Goal: Transaction & Acquisition: Purchase product/service

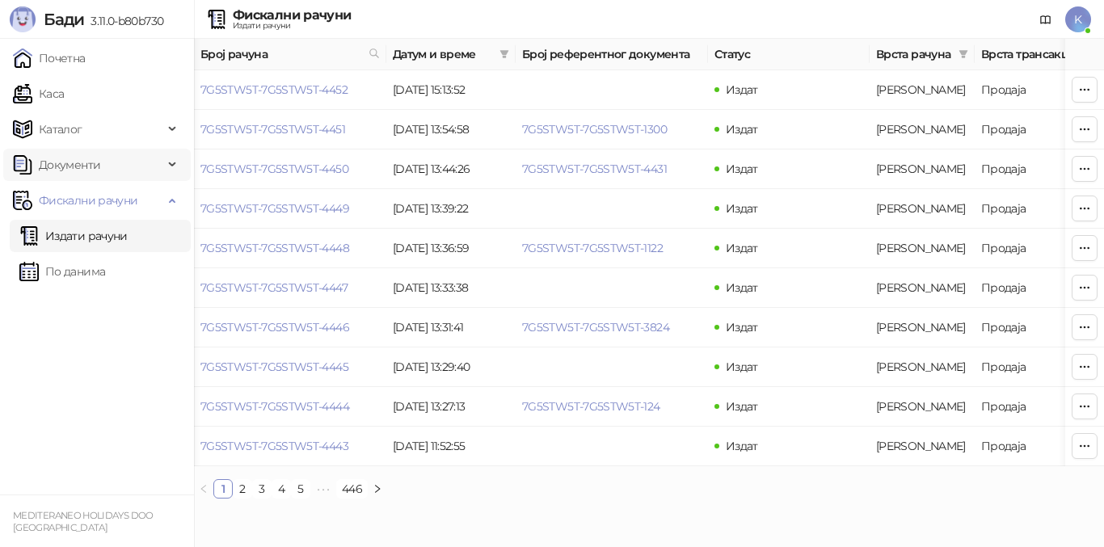
scroll to position [0, 388]
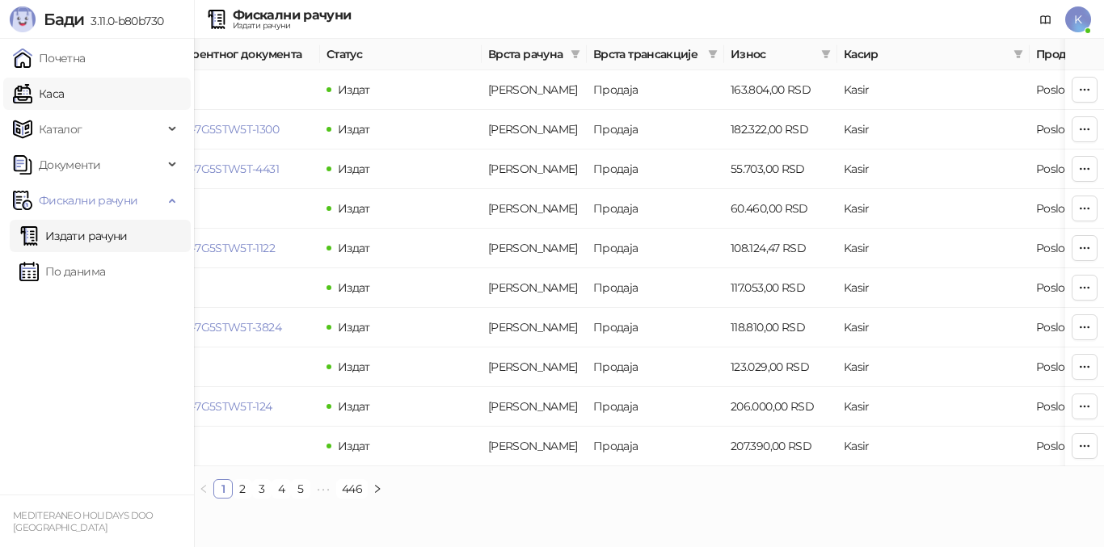
click at [64, 87] on link "Каса" at bounding box center [38, 94] width 51 height 32
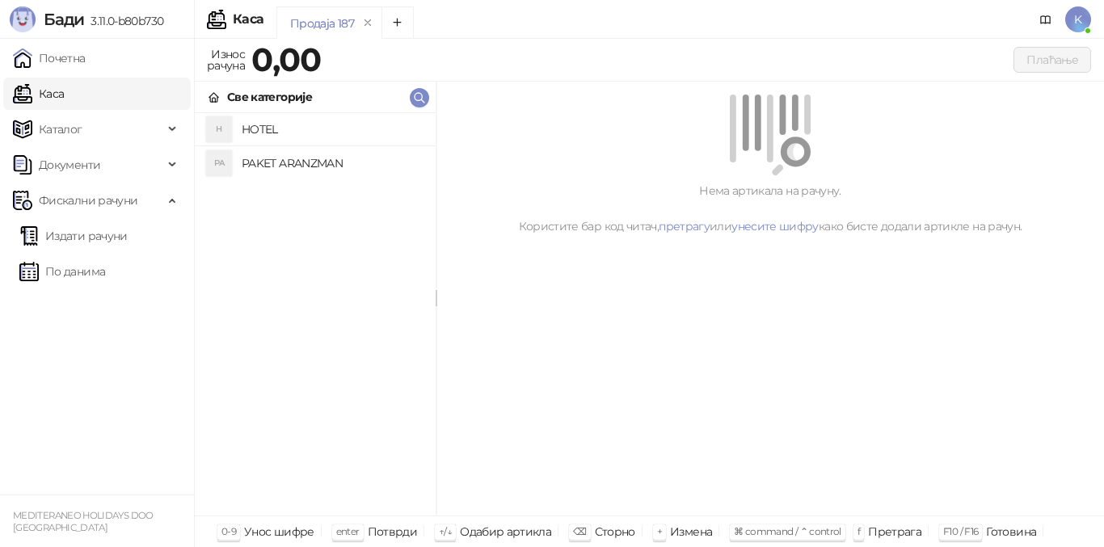
click at [254, 166] on h4 "PAKET ARANZMAN" at bounding box center [332, 163] width 181 height 26
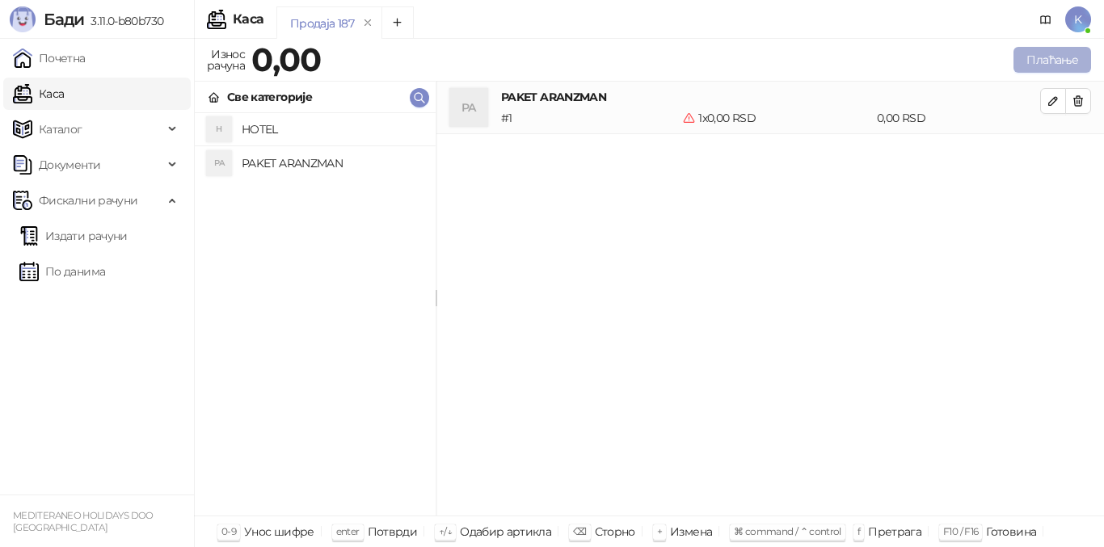
click at [1041, 57] on button "Плаћање" at bounding box center [1052, 60] width 78 height 26
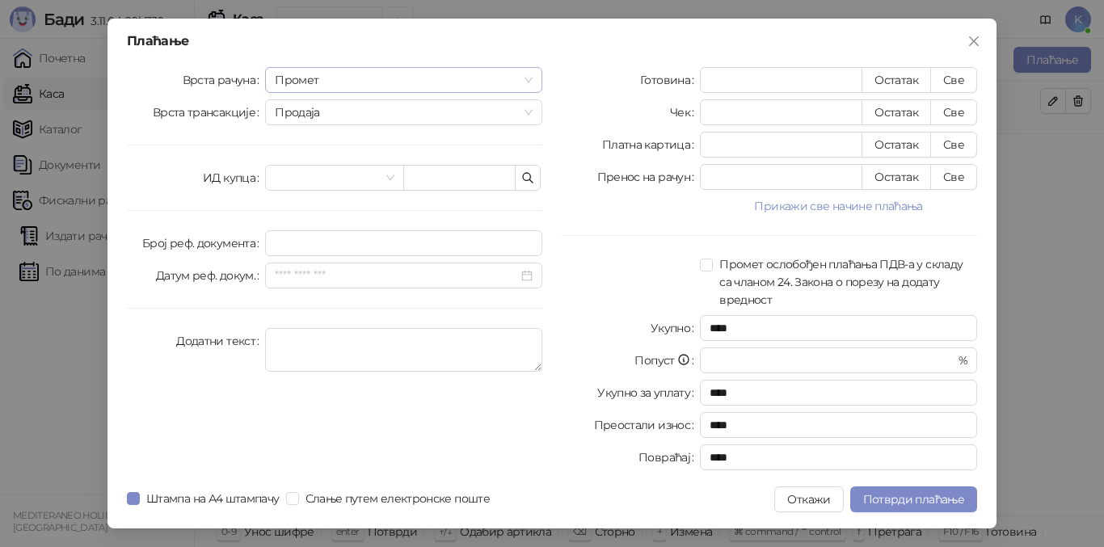
click at [319, 80] on span "Промет" at bounding box center [404, 80] width 258 height 24
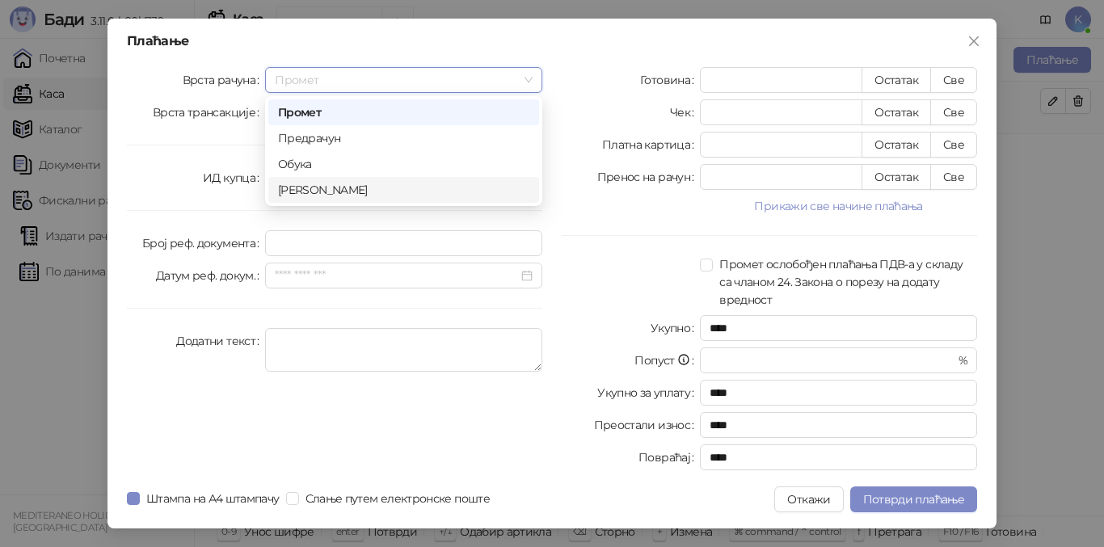
click at [317, 187] on div "[PERSON_NAME]" at bounding box center [403, 190] width 251 height 18
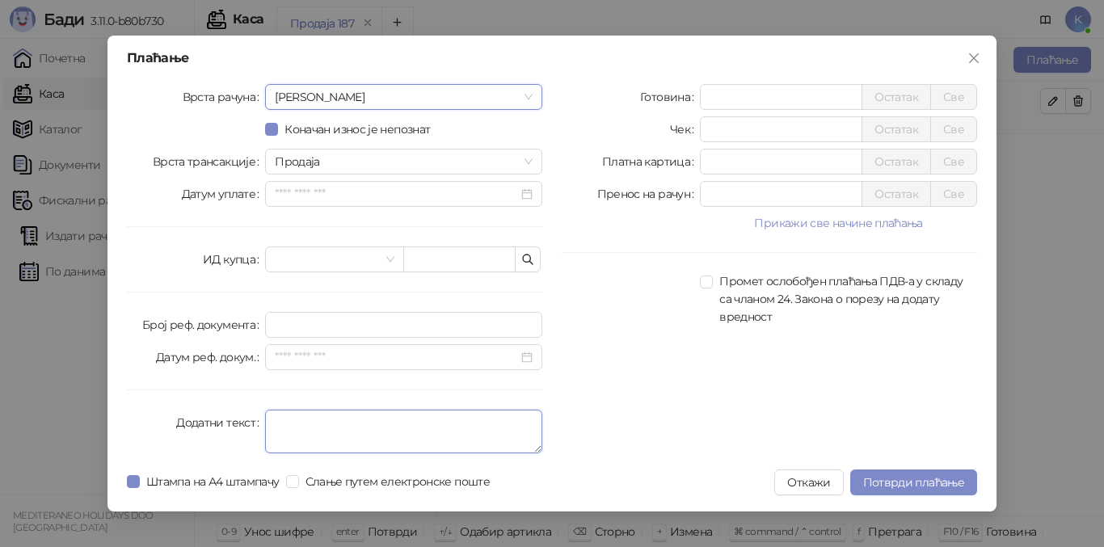
click at [309, 423] on textarea "Додатни текст" at bounding box center [403, 432] width 277 height 44
type textarea "*********"
drag, startPoint x: 720, startPoint y: 159, endPoint x: 681, endPoint y: 155, distance: 39.0
click at [681, 155] on div "Платна картица * Остатак Све" at bounding box center [768, 162] width 415 height 26
type input "*****"
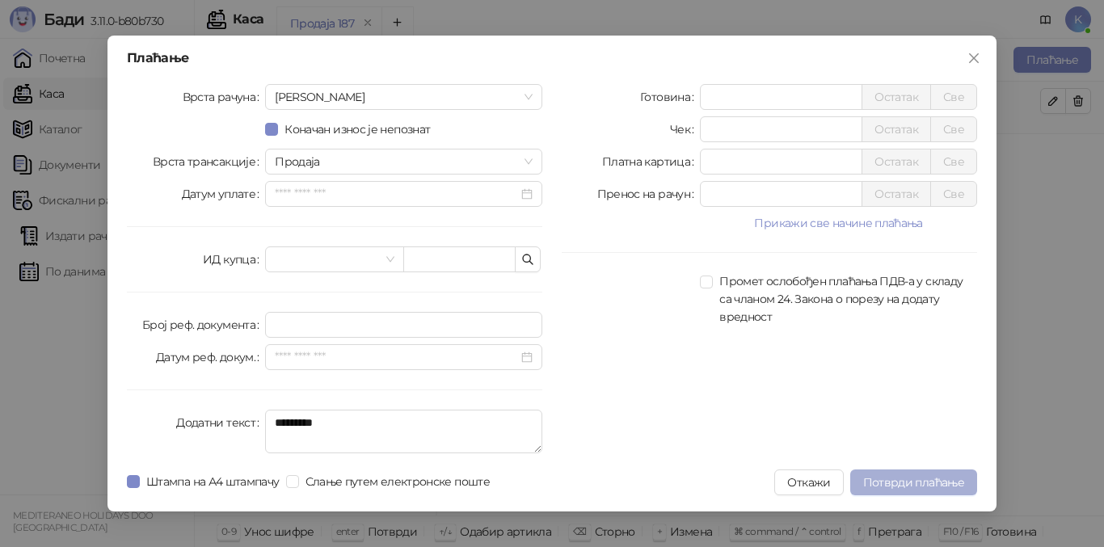
click at [892, 486] on span "Потврди плаћање" at bounding box center [913, 482] width 101 height 15
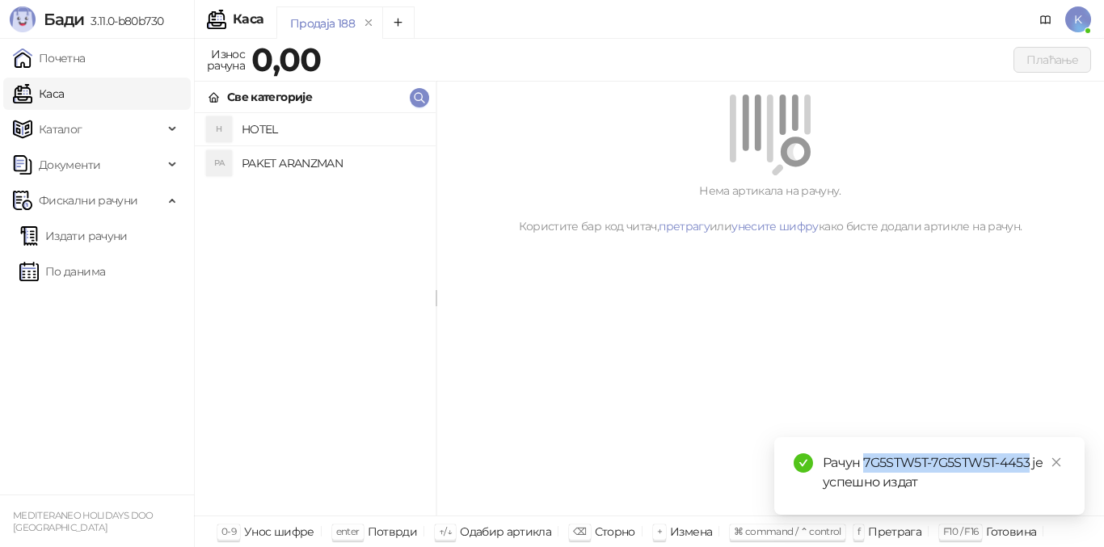
drag, startPoint x: 863, startPoint y: 461, endPoint x: 1029, endPoint y: 465, distance: 166.5
click at [1029, 465] on div "Рачун 7G5STW5T-7G5STW5T-4453 је успешно издат" at bounding box center [943, 472] width 242 height 39
copy div "7G5STW5T-7G5STW5T-4453"
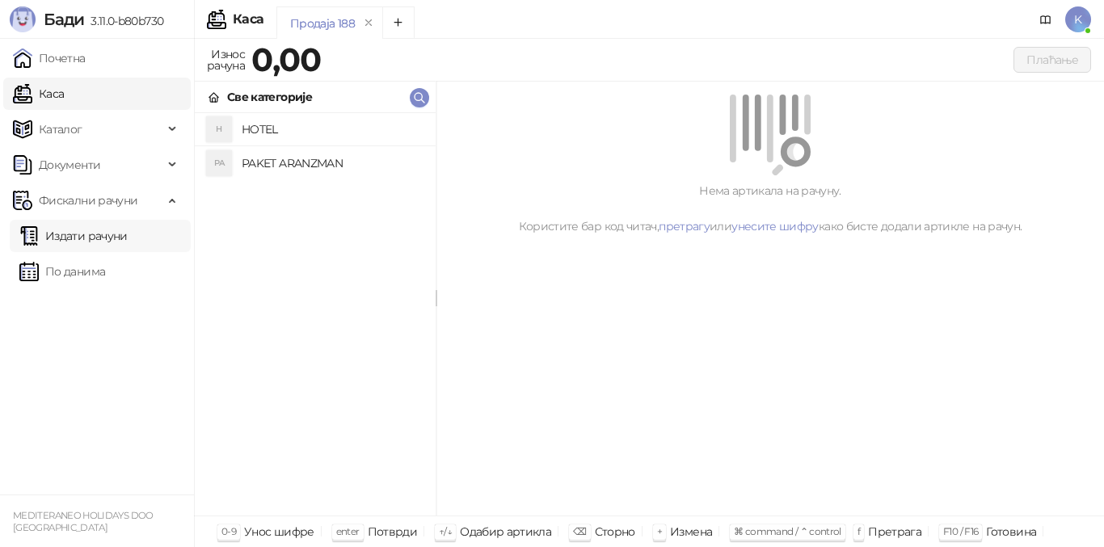
click at [86, 235] on link "Издати рачуни" at bounding box center [73, 236] width 108 height 32
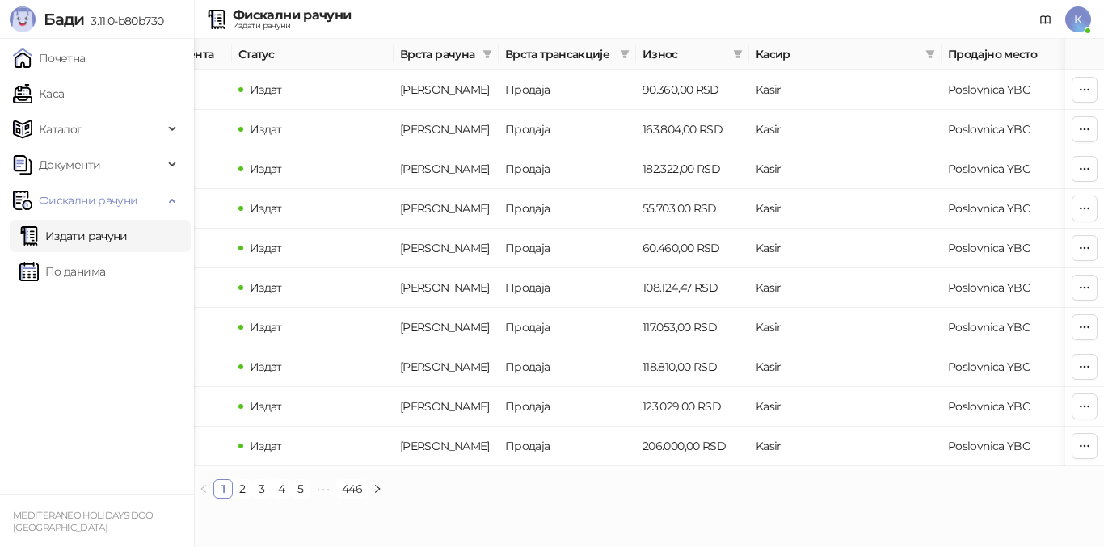
scroll to position [0, 544]
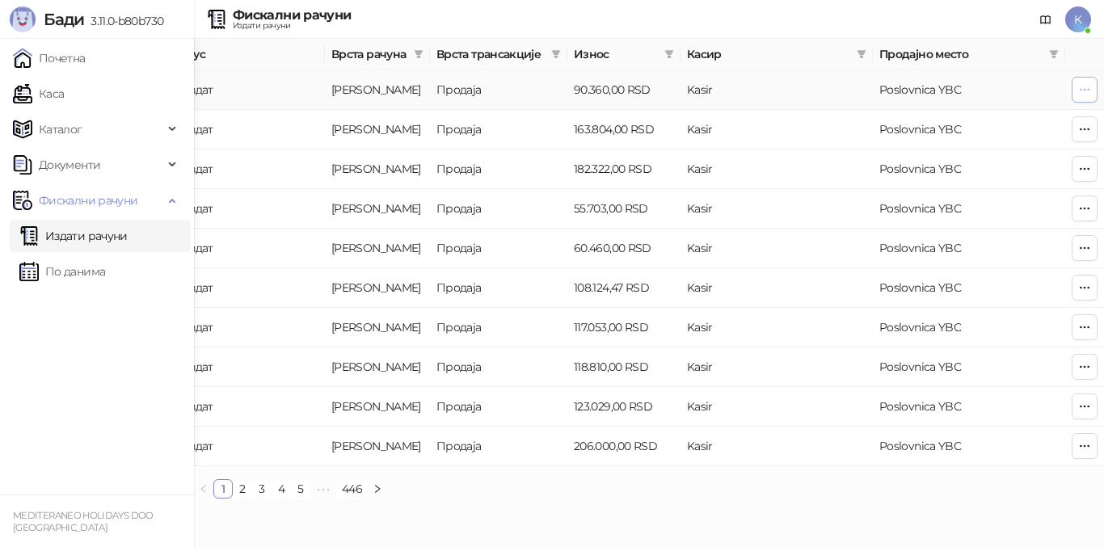
click at [1084, 85] on icon "button" at bounding box center [1084, 89] width 13 height 13
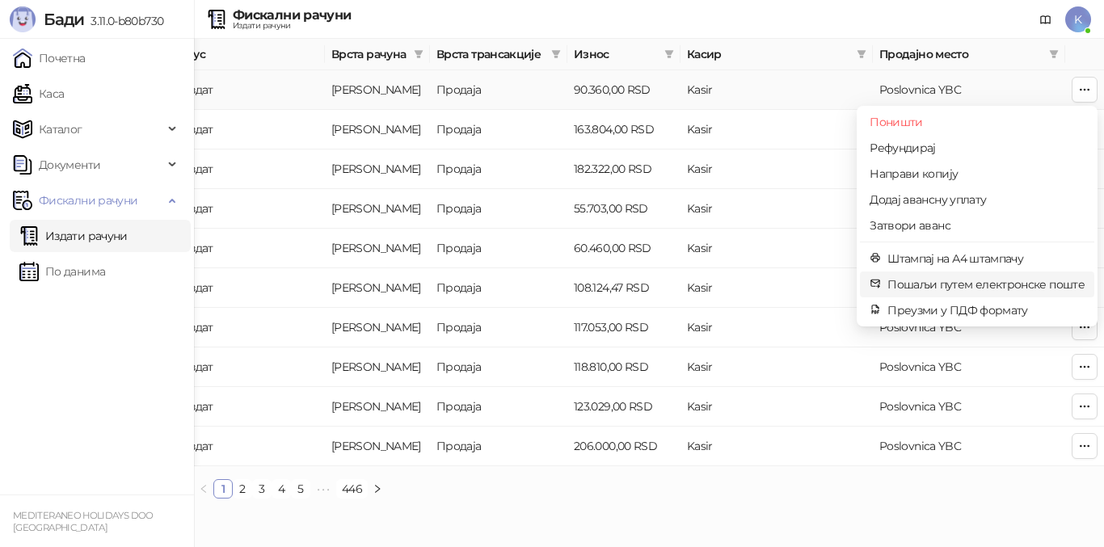
click at [937, 287] on span "Пошаљи путем електронске поште" at bounding box center [985, 284] width 197 height 18
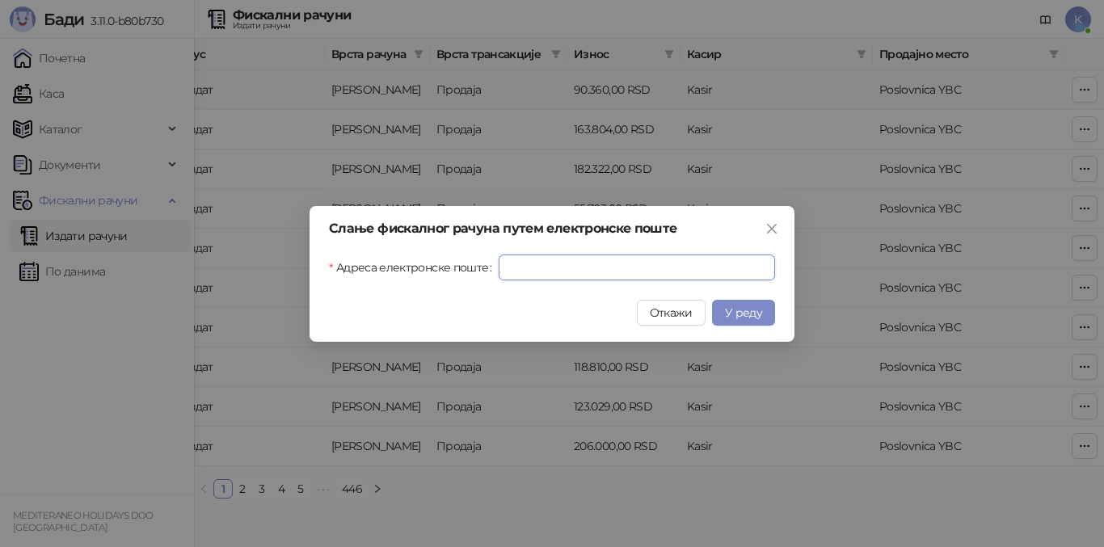
click at [519, 259] on input "Адреса електронске поште" at bounding box center [636, 267] width 276 height 26
paste input "**********"
type input "**********"
click at [748, 322] on button "У реду" at bounding box center [743, 313] width 63 height 26
